Goal: Check status: Check status

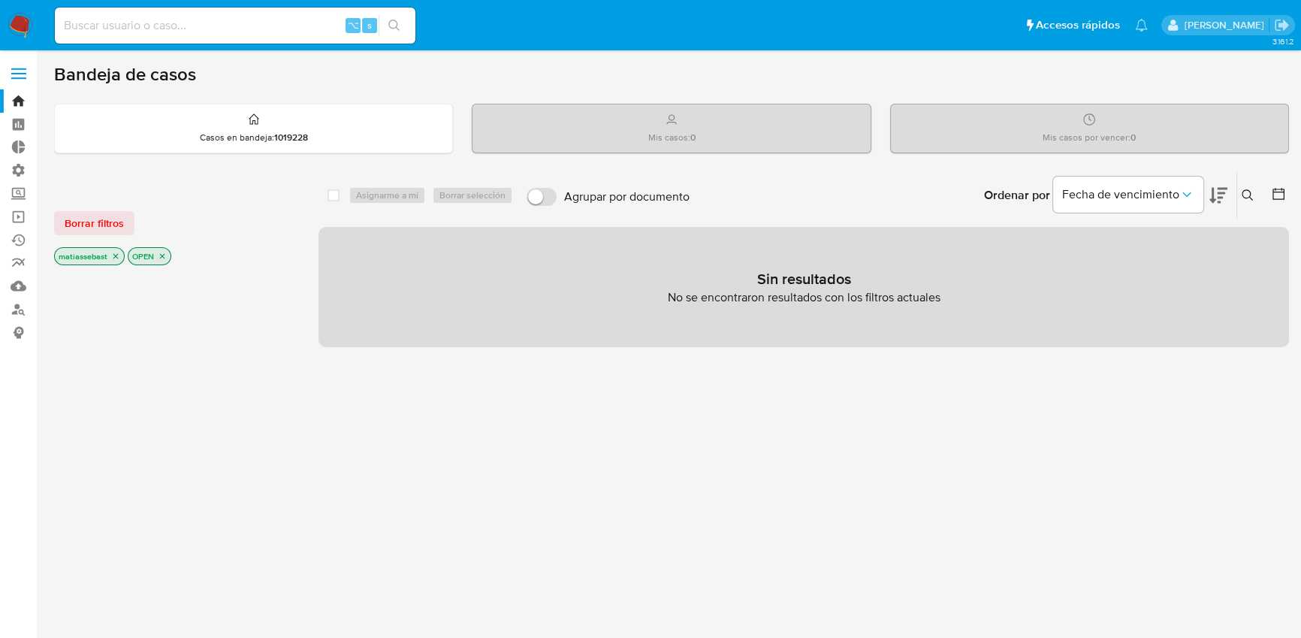
click at [260, 22] on input at bounding box center [235, 26] width 360 height 20
paste input "475855442"
type input "475855442"
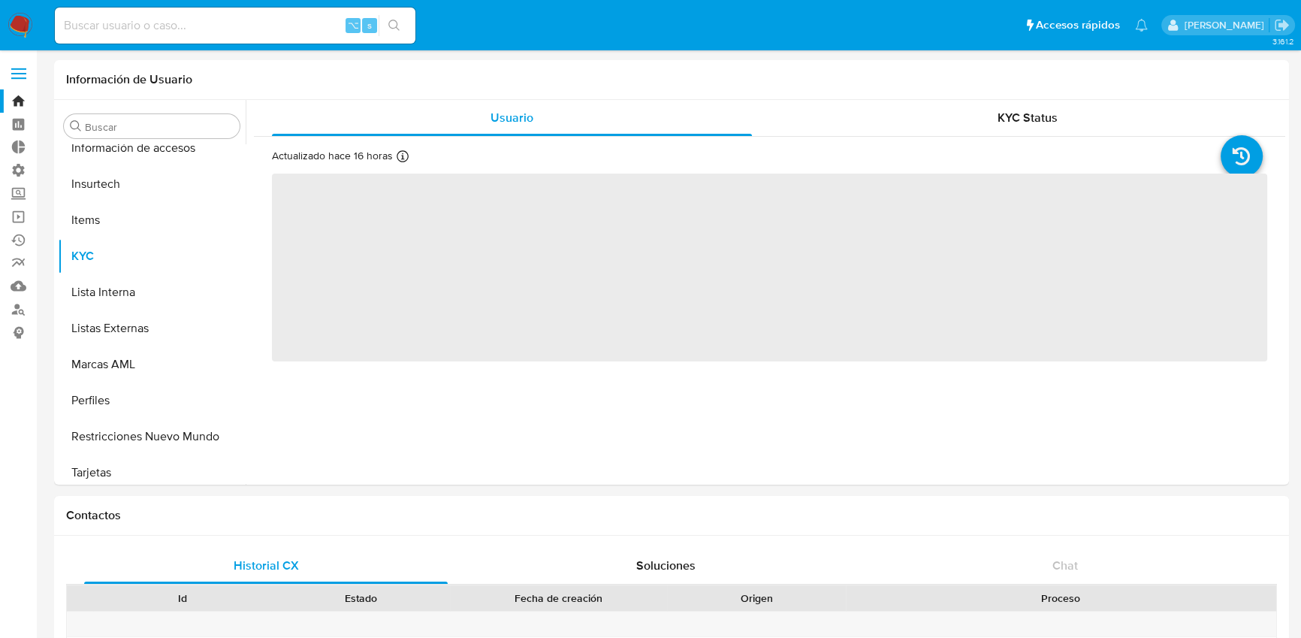
scroll to position [706, 0]
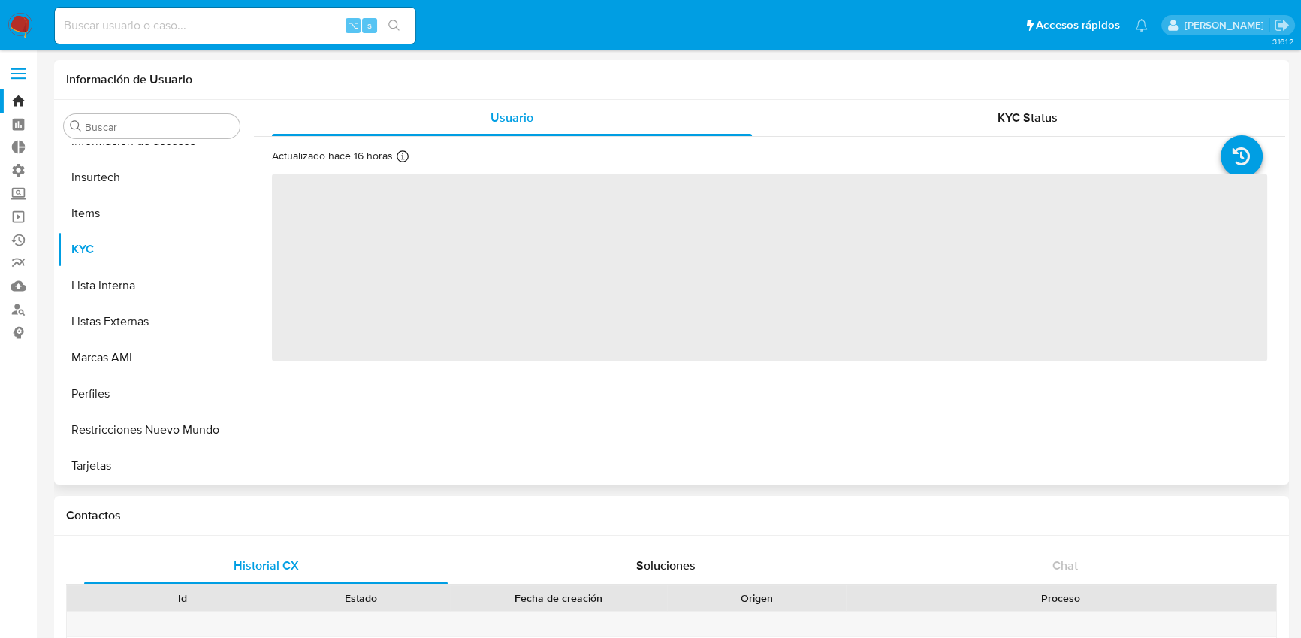
select select "10"
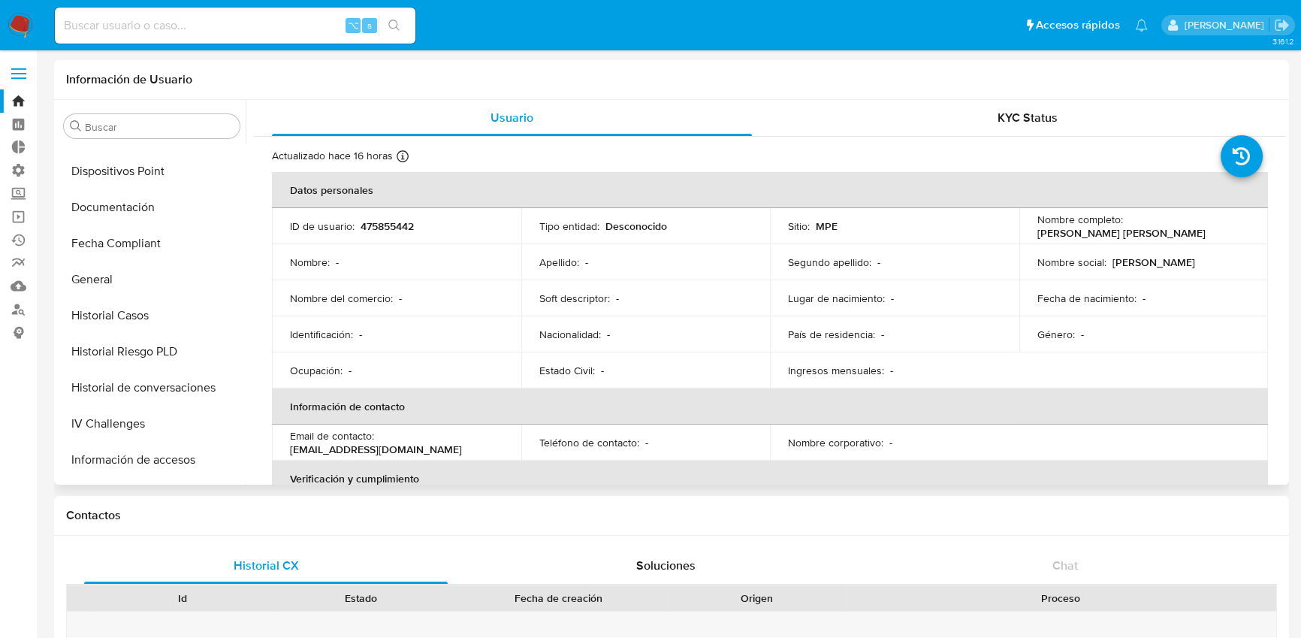
scroll to position [387, 0]
click at [112, 272] on button "General" at bounding box center [146, 280] width 176 height 36
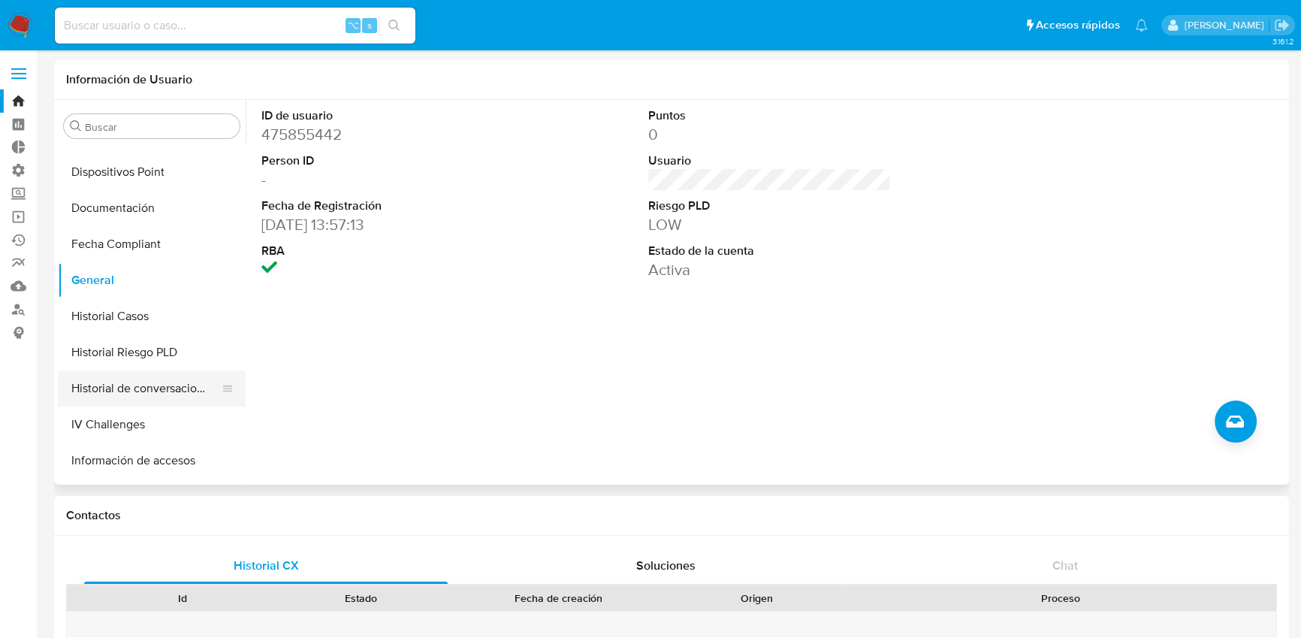
scroll to position [570, 0]
click at [103, 384] on button "KYC" at bounding box center [146, 385] width 176 height 36
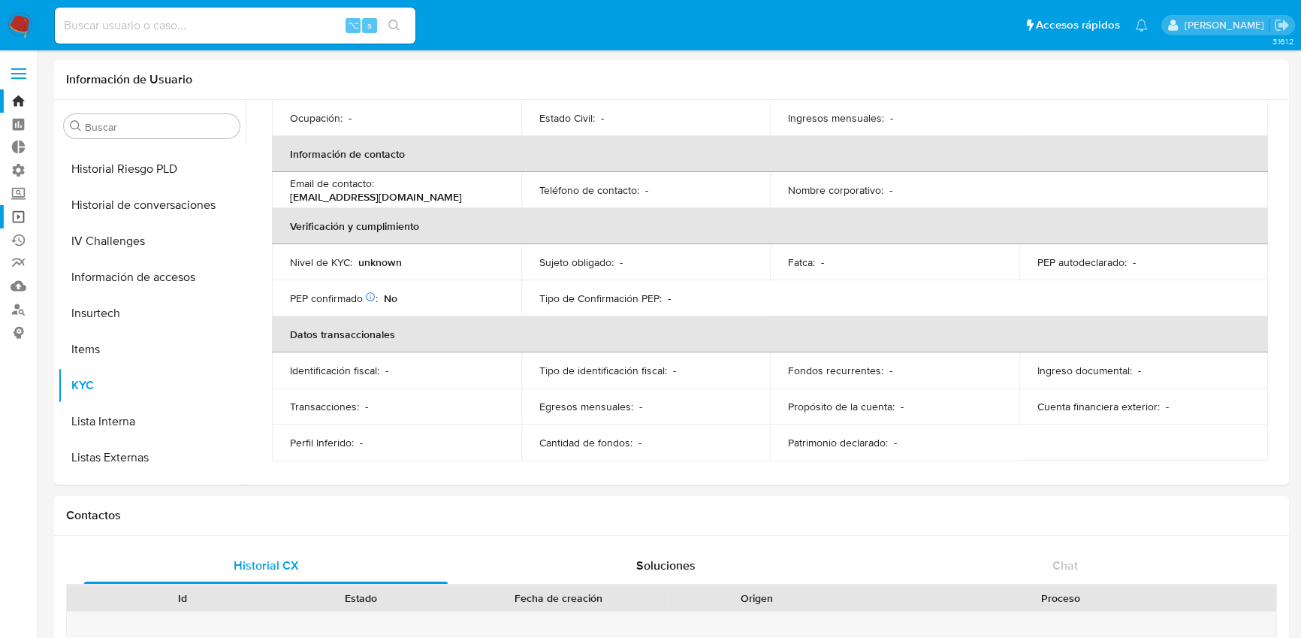
scroll to position [0, 0]
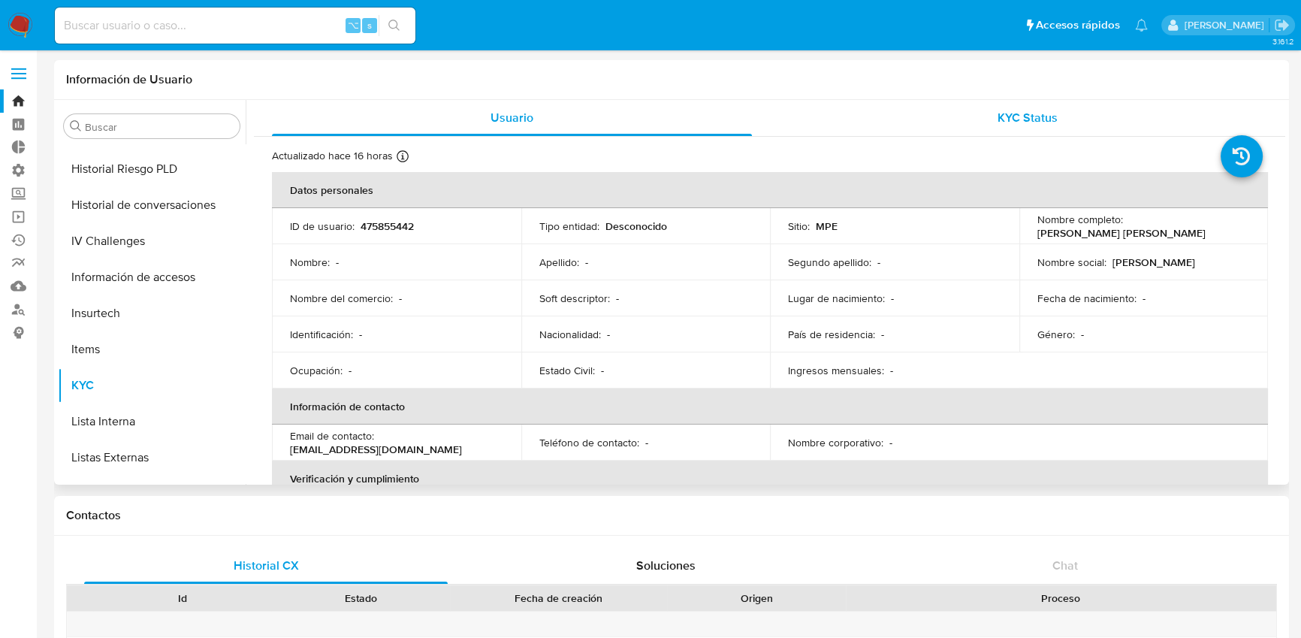
click at [987, 122] on div "KYC Status" at bounding box center [1028, 118] width 480 height 36
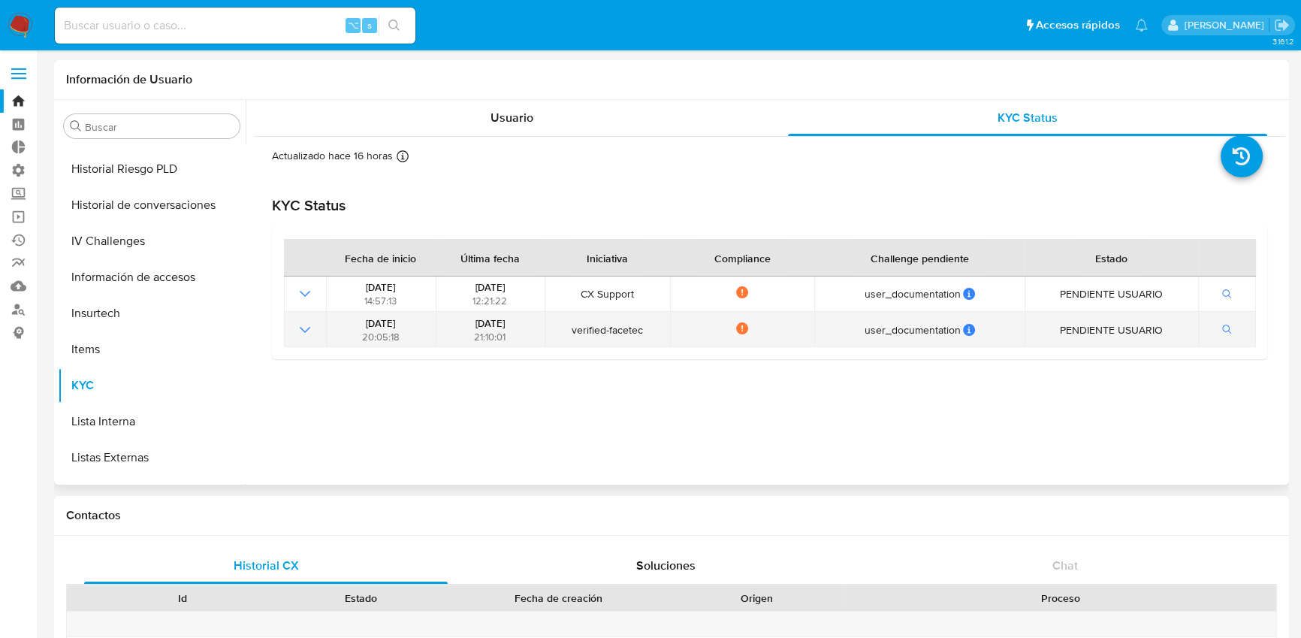
click at [305, 327] on icon "Mostrar operación" at bounding box center [305, 330] width 18 height 18
